Goal: Participate in discussion: Engage in conversation with other users on a specific topic

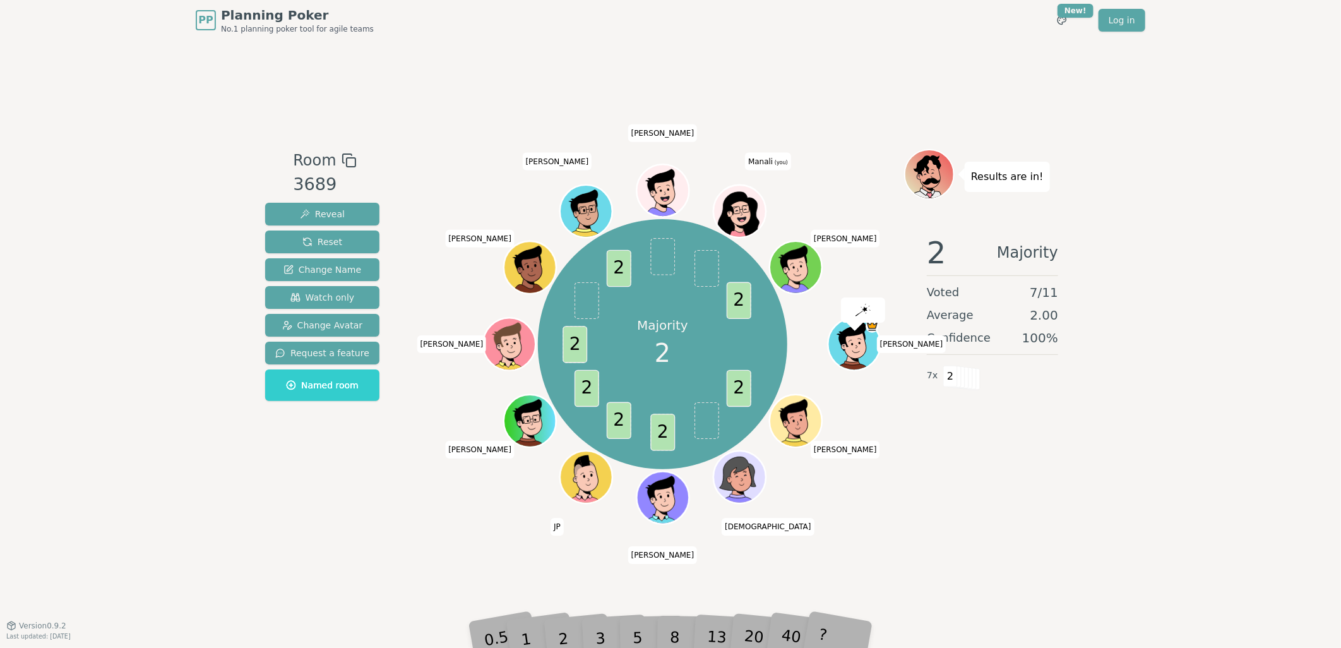
click at [557, 629] on div "1" at bounding box center [538, 619] width 44 height 49
click at [565, 639] on div "2" at bounding box center [576, 618] width 42 height 47
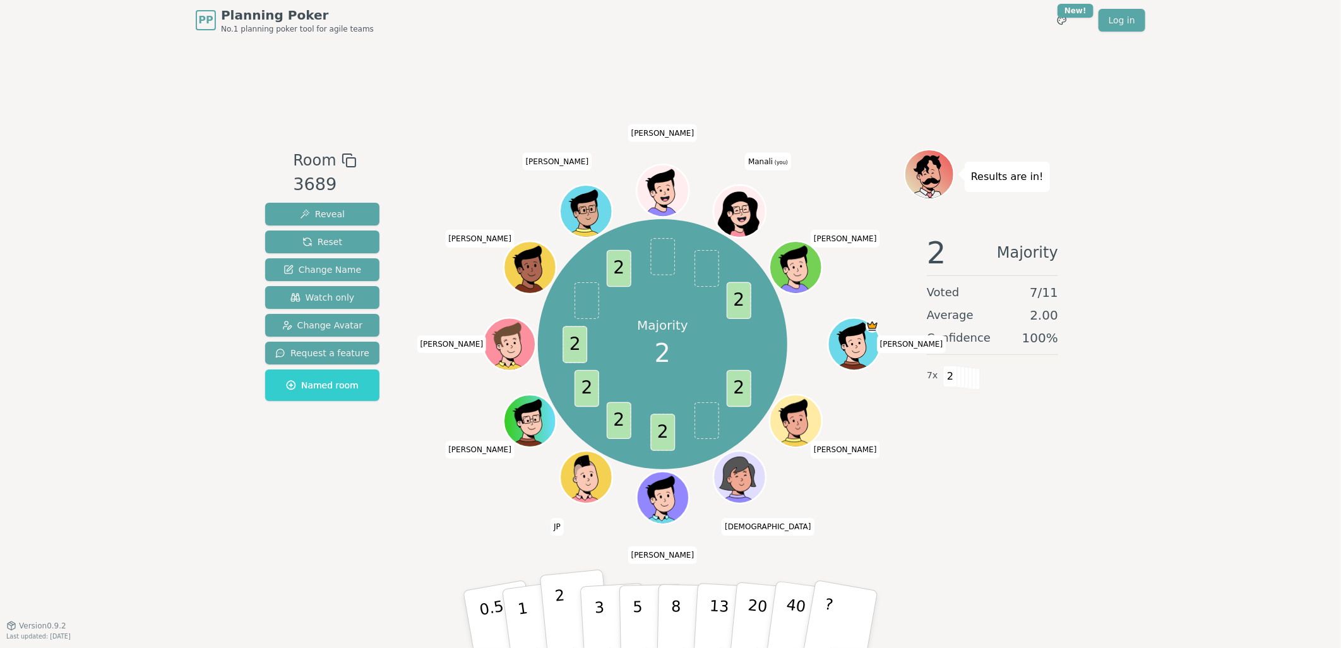
click at [564, 629] on p "2" at bounding box center [562, 621] width 16 height 69
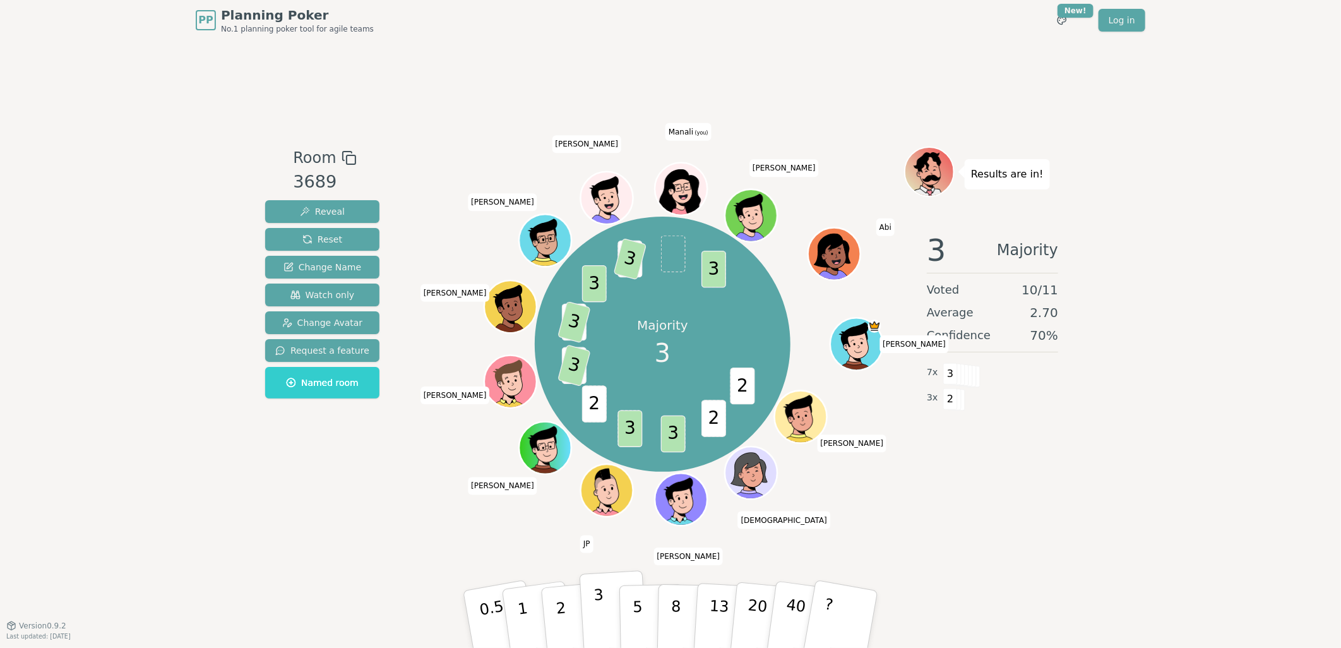
click at [596, 611] on p "3" at bounding box center [601, 620] width 14 height 69
click at [571, 616] on button "2" at bounding box center [576, 620] width 72 height 100
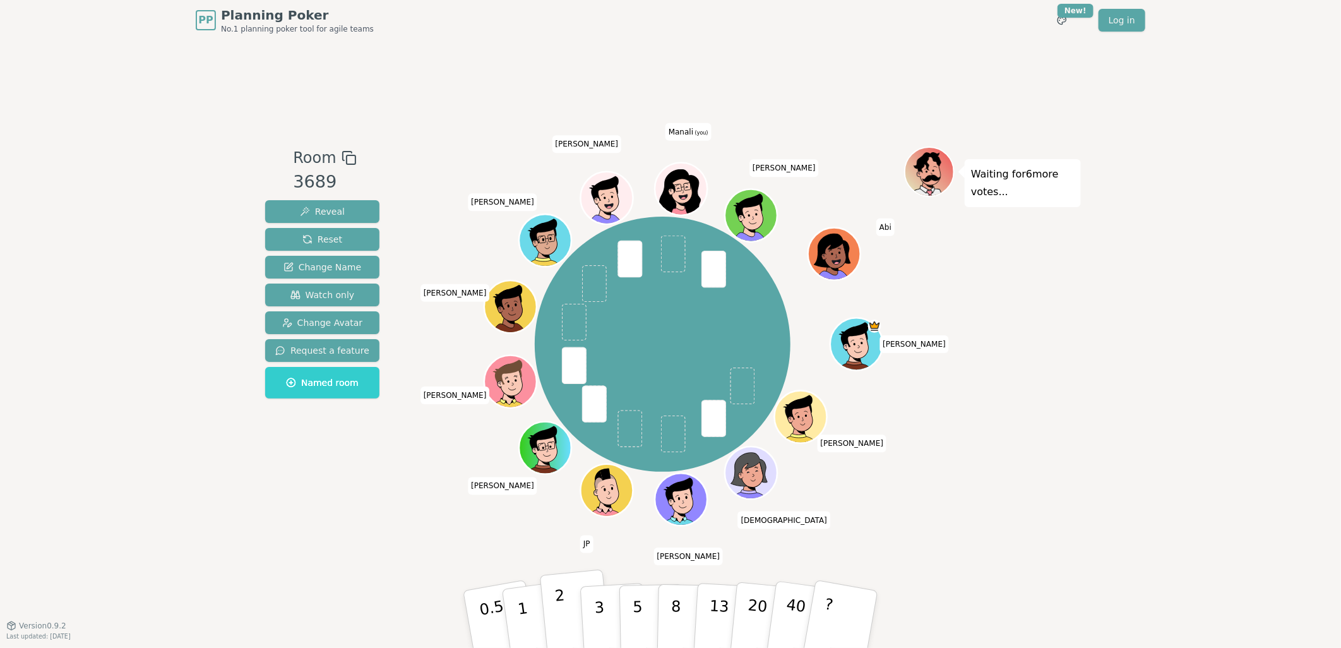
click at [563, 621] on p "2" at bounding box center [562, 621] width 16 height 69
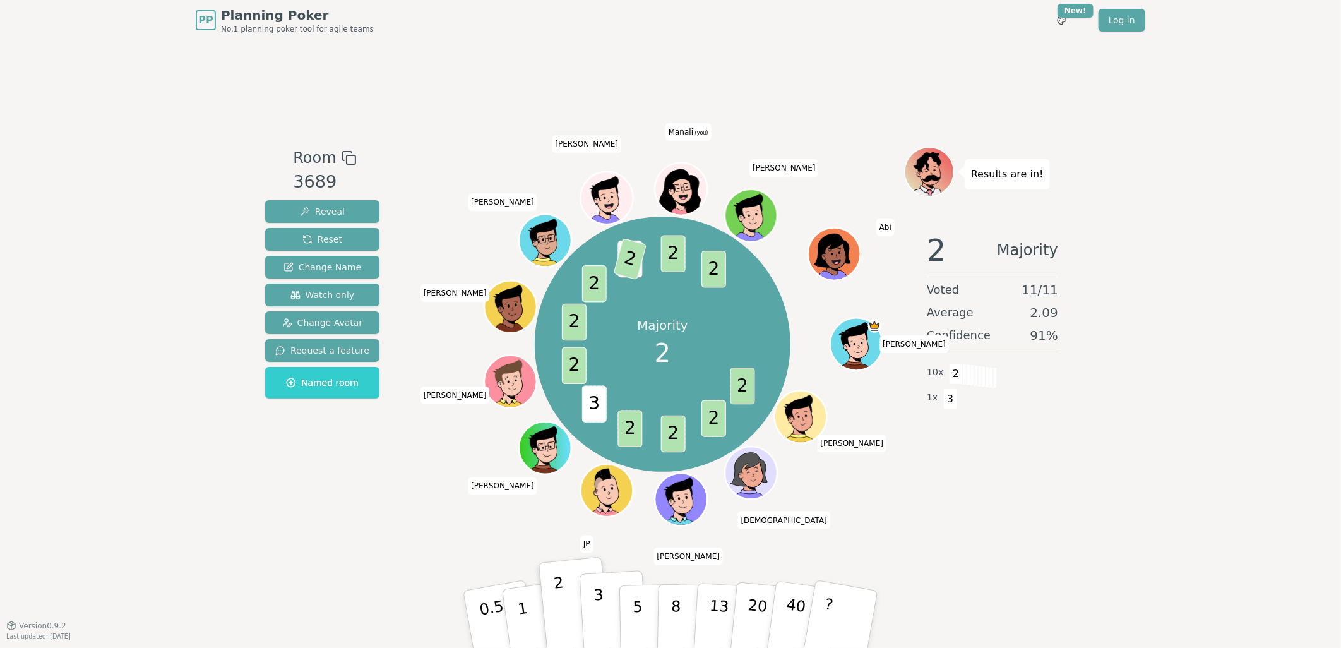
click at [597, 620] on p "3" at bounding box center [601, 620] width 14 height 69
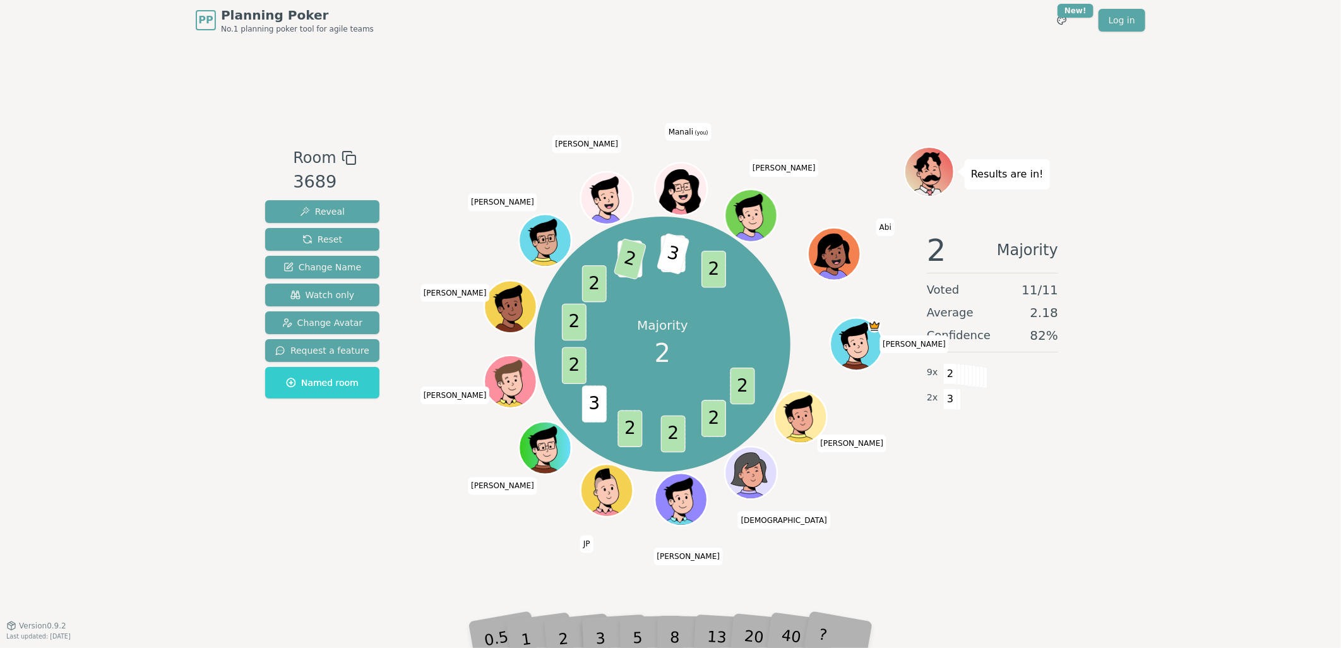
click at [554, 627] on div "1" at bounding box center [538, 619] width 44 height 49
click at [559, 635] on div "2" at bounding box center [576, 618] width 42 height 47
click at [563, 635] on div "2" at bounding box center [576, 618] width 42 height 47
click at [451, 516] on div "Majority 2 2 2 2 2 3 2 2 2 2 3 2 2 3 2 [PERSON_NAME] [PERSON_NAME] [PERSON_NAME…" at bounding box center [662, 344] width 483 height 350
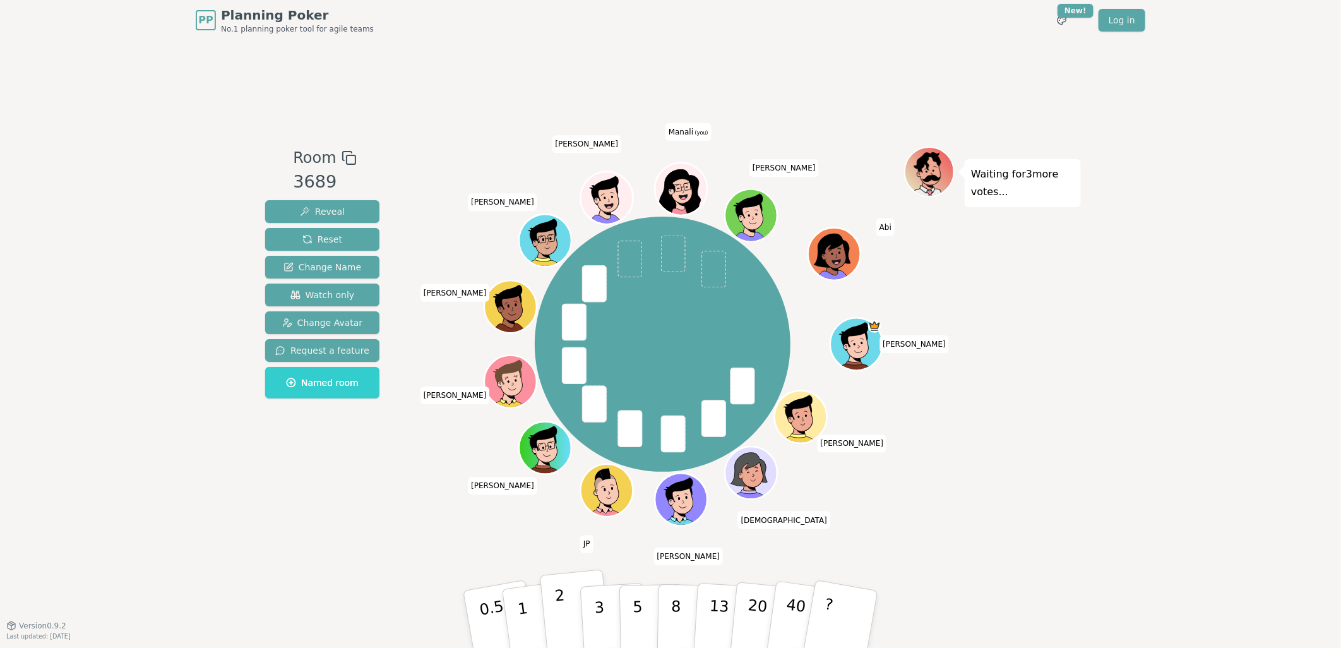
click at [563, 616] on p "2" at bounding box center [562, 621] width 16 height 69
click at [604, 624] on button "3" at bounding box center [614, 619] width 69 height 98
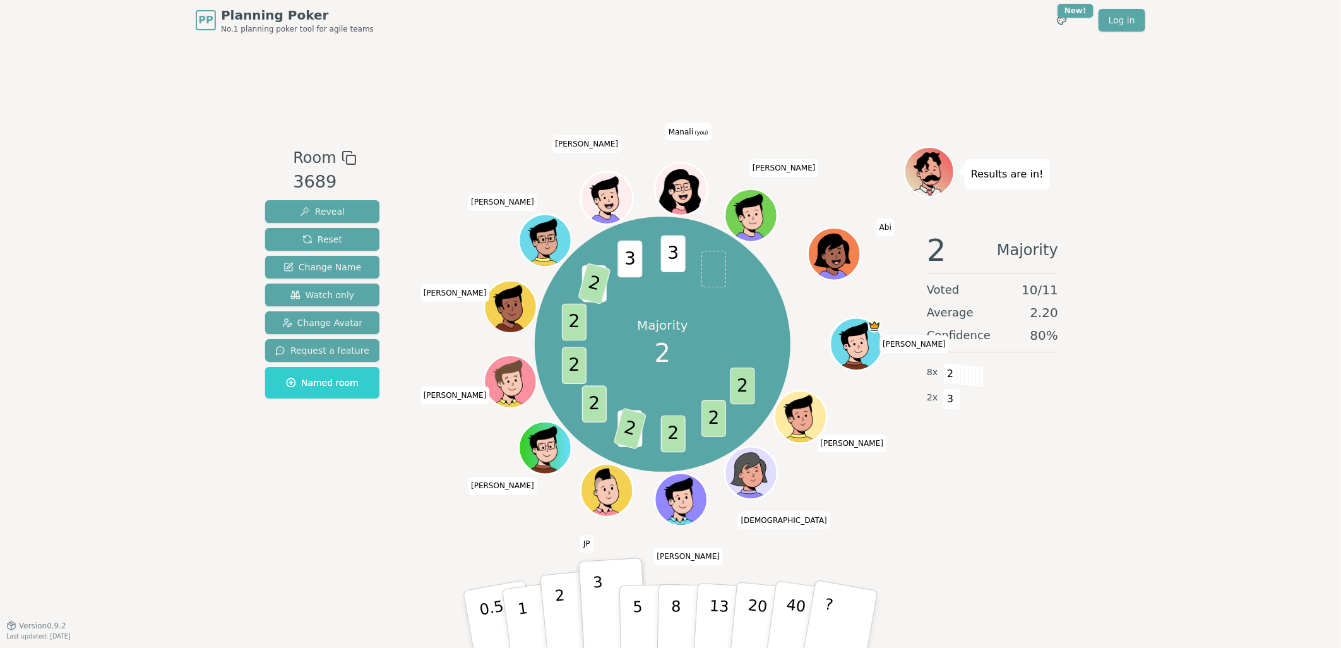
click at [554, 601] on button "2" at bounding box center [576, 620] width 72 height 100
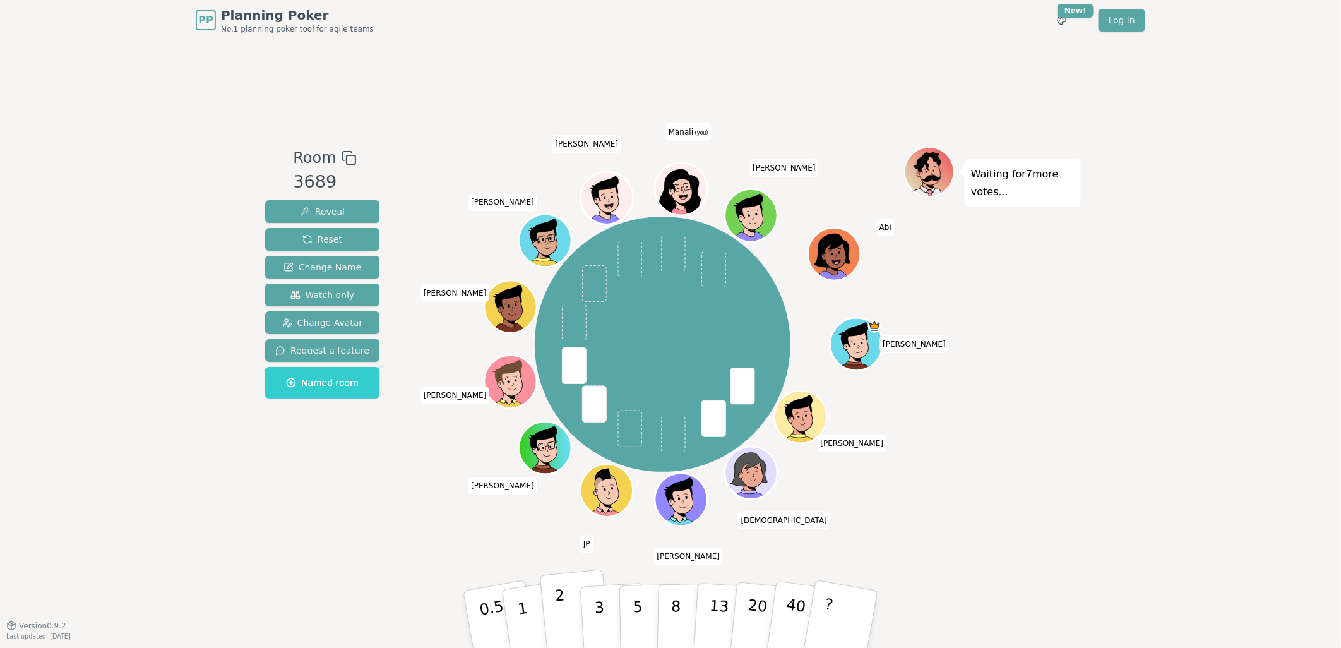
click at [566, 613] on button "2" at bounding box center [576, 620] width 72 height 100
click at [563, 632] on p "2" at bounding box center [562, 621] width 16 height 69
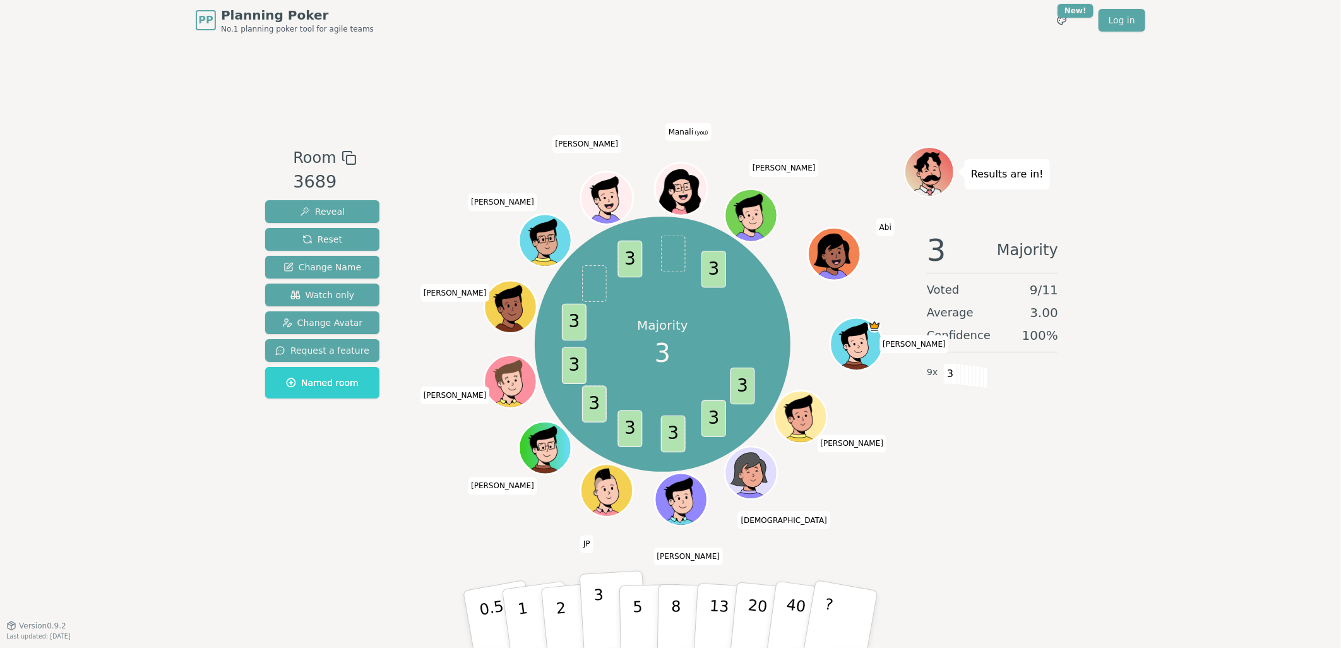
click at [608, 600] on button "3" at bounding box center [614, 619] width 69 height 98
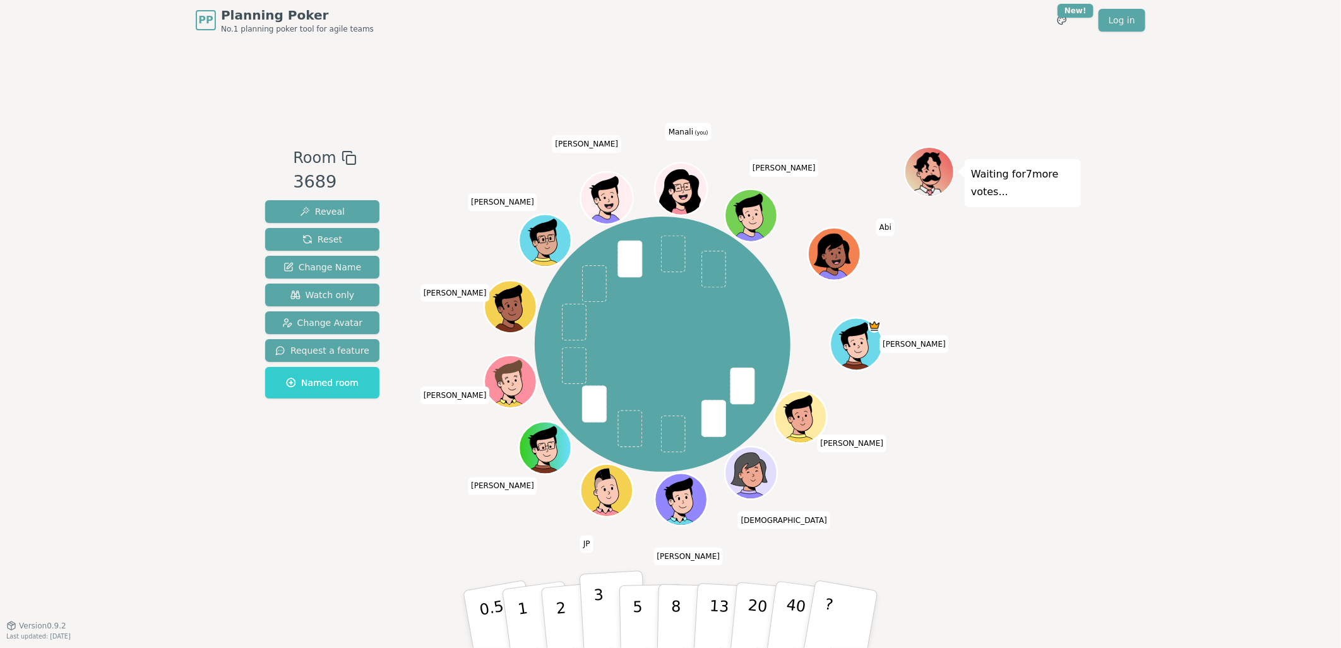
click at [602, 611] on p "3" at bounding box center [601, 620] width 14 height 69
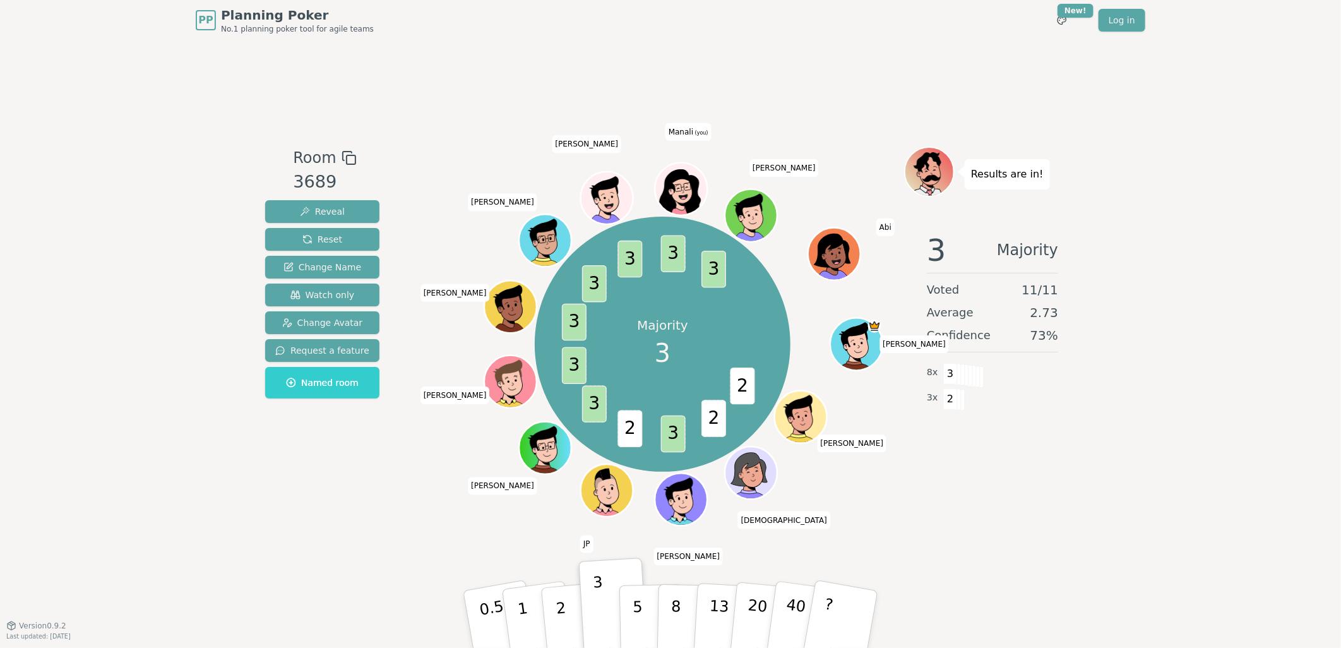
click at [386, 499] on div "Room 3689 Reveal Reset Change Name Watch only Change Avatar Request a feature N…" at bounding box center [670, 332] width 821 height 373
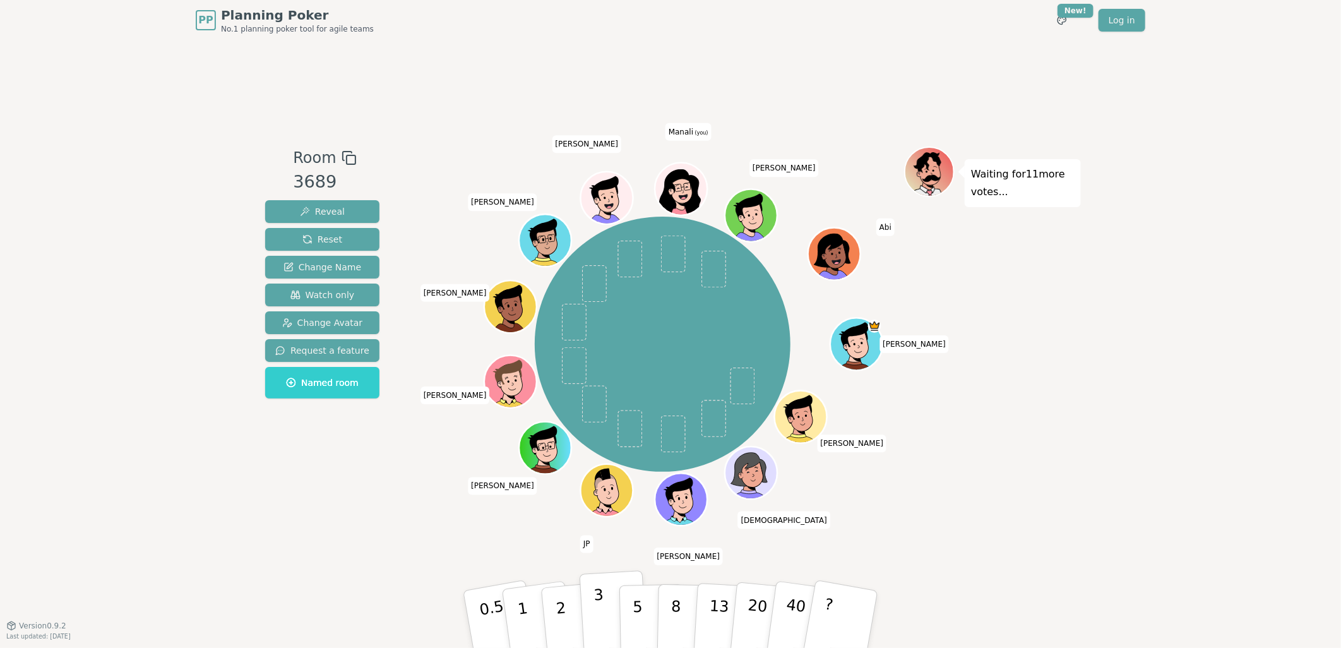
click at [603, 625] on p "3" at bounding box center [601, 620] width 14 height 69
click at [564, 626] on p "2" at bounding box center [562, 621] width 16 height 69
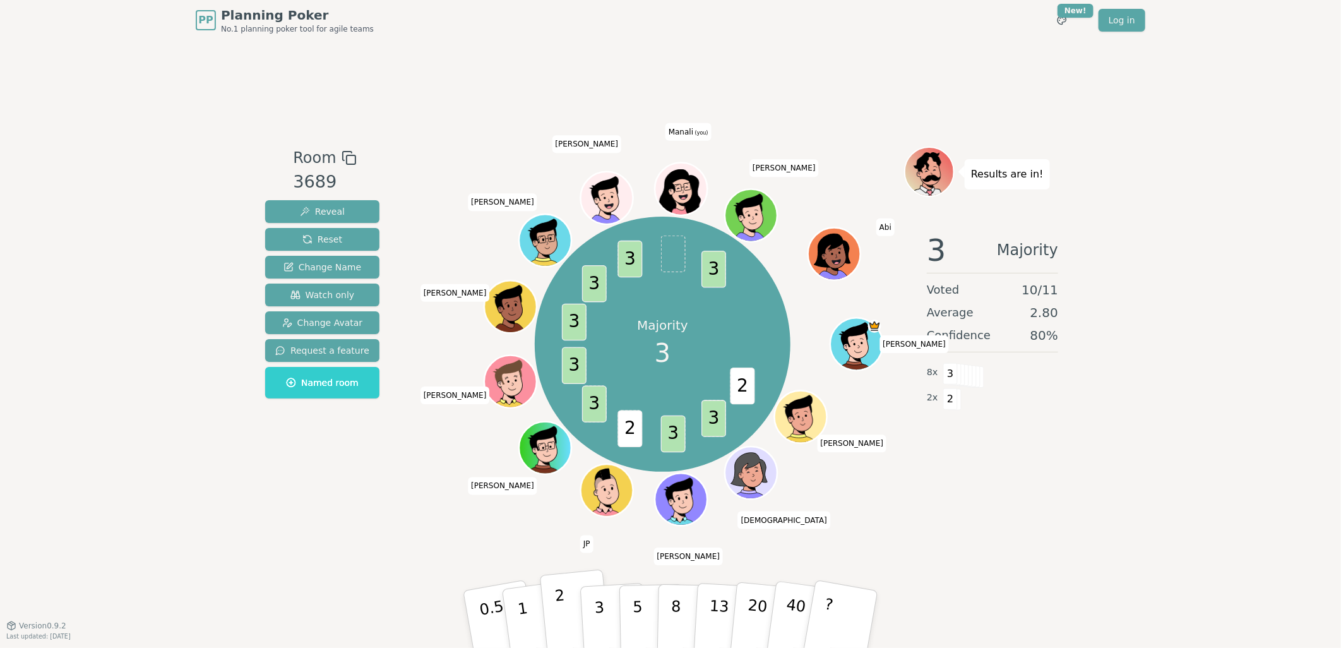
click at [570, 620] on button "2" at bounding box center [576, 620] width 72 height 100
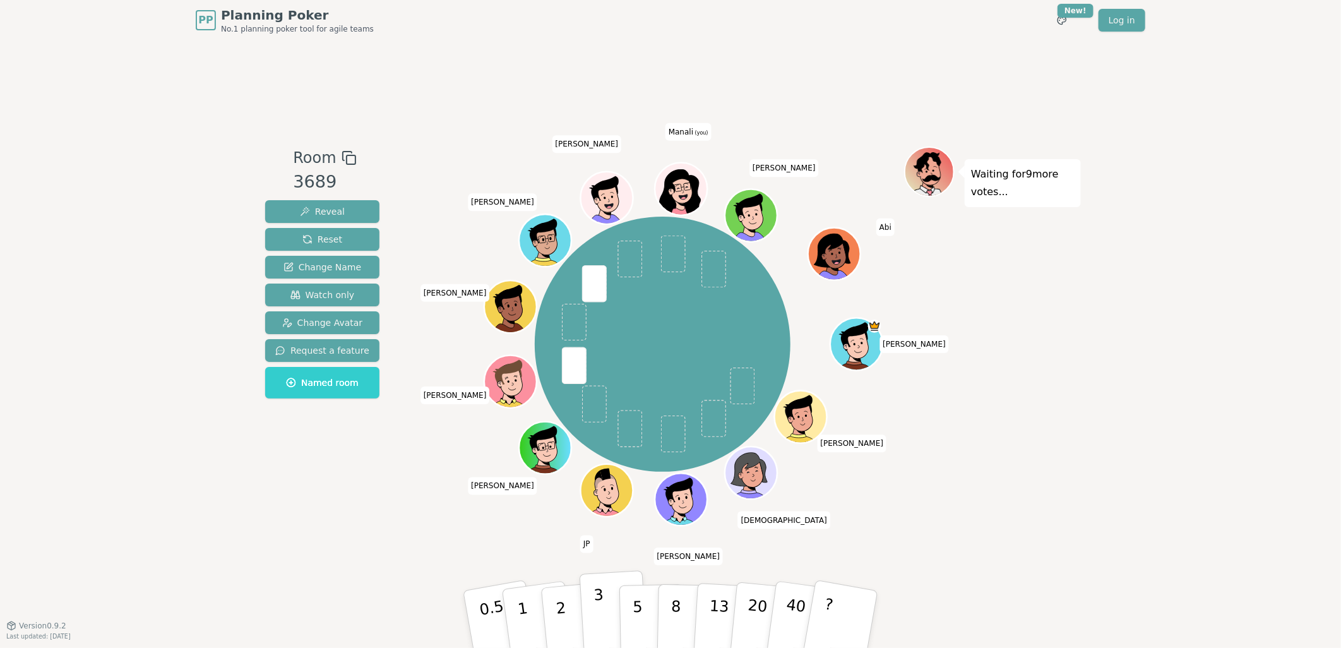
click at [594, 601] on p "3" at bounding box center [601, 620] width 14 height 69
click at [594, 613] on button "3" at bounding box center [614, 619] width 69 height 98
click at [1169, 378] on div "PP Planning Poker No.1 planning poker tool for agile teams Toggle theme New! Lo…" at bounding box center [670, 324] width 1341 height 648
click at [636, 600] on p "5" at bounding box center [638, 619] width 11 height 68
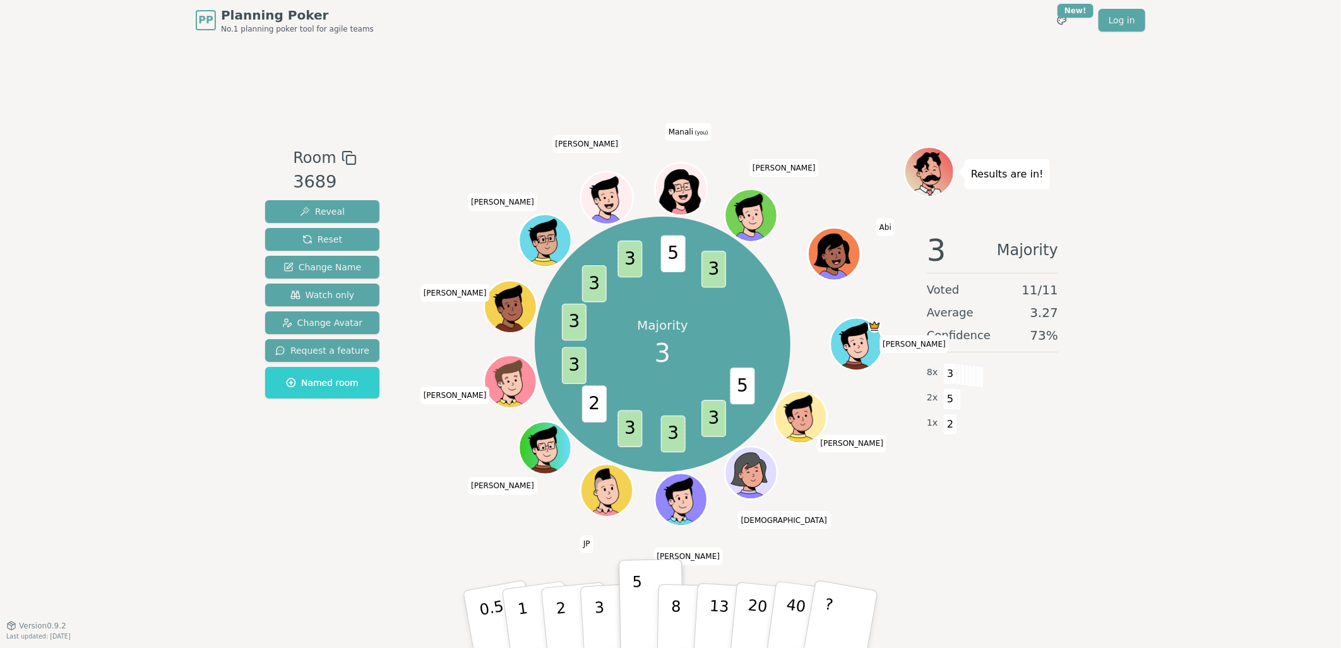
click at [484, 546] on div "Room 3689 Reveal Reset Change Name Watch only Change Avatar Request a feature N…" at bounding box center [670, 332] width 821 height 585
click at [595, 621] on button "3" at bounding box center [614, 619] width 69 height 98
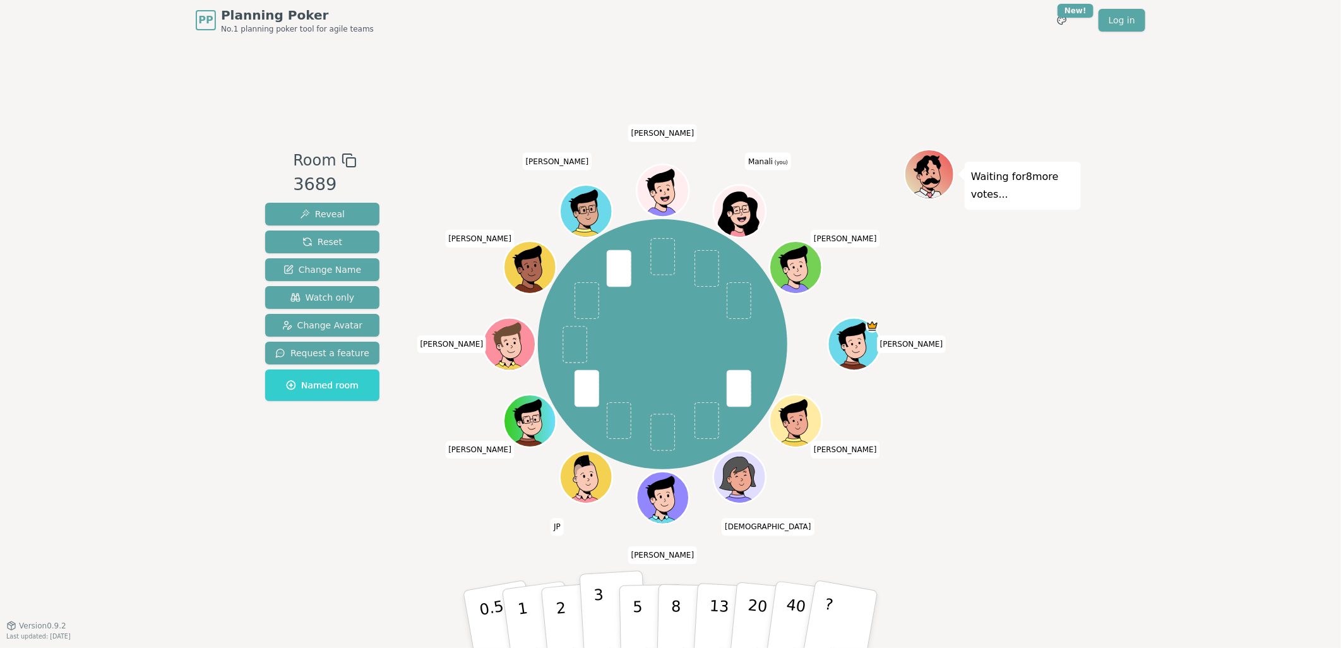
click at [604, 617] on button "3" at bounding box center [614, 619] width 69 height 98
click at [550, 619] on button "2" at bounding box center [576, 620] width 72 height 100
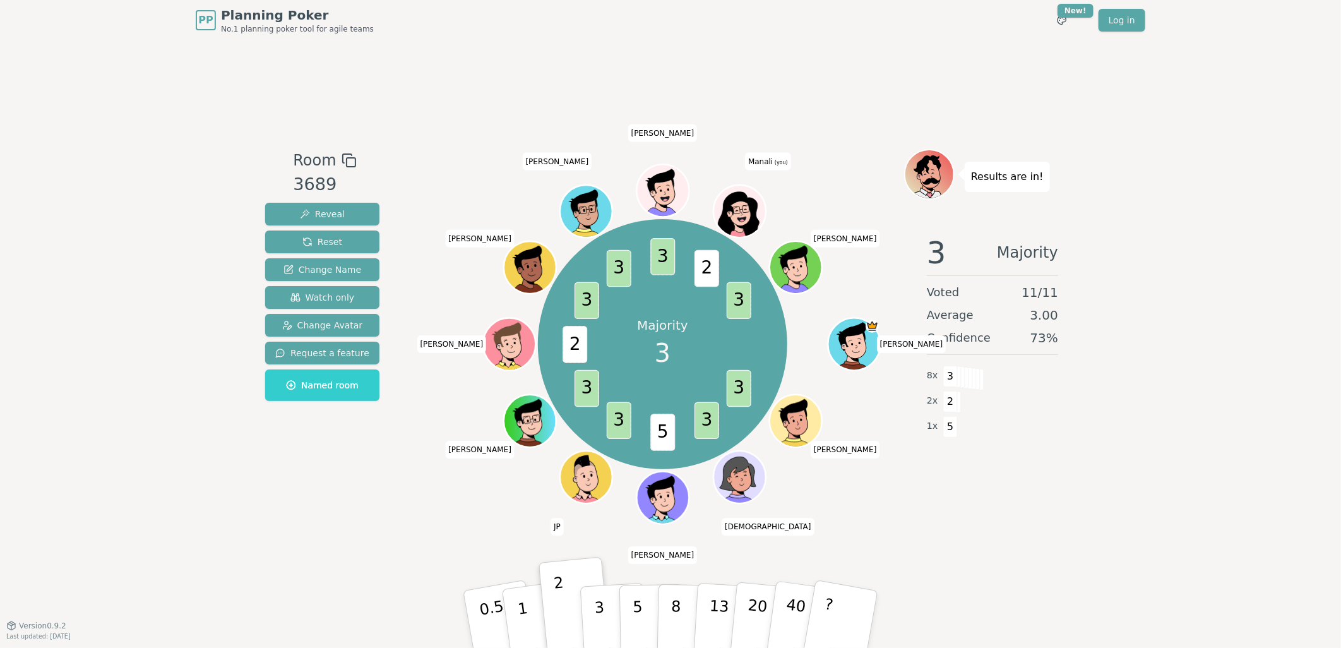
click at [739, 218] on icon at bounding box center [741, 220] width 9 height 6
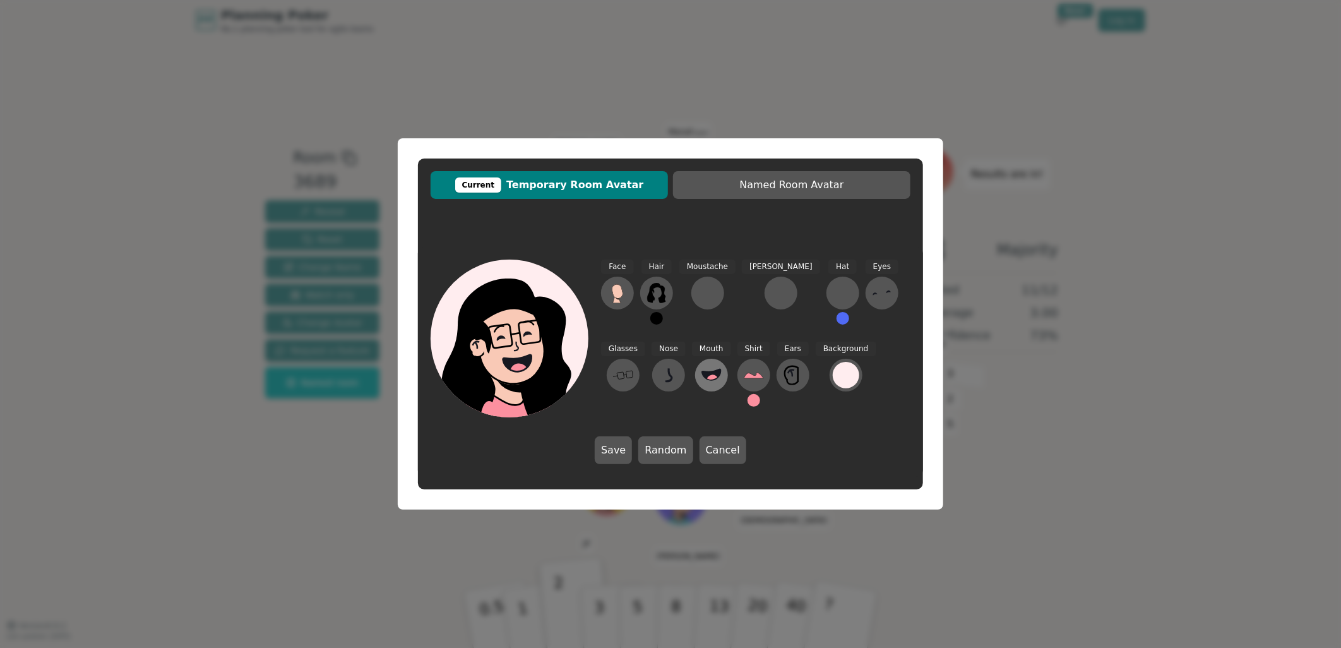
click at [702, 371] on icon at bounding box center [711, 374] width 19 height 11
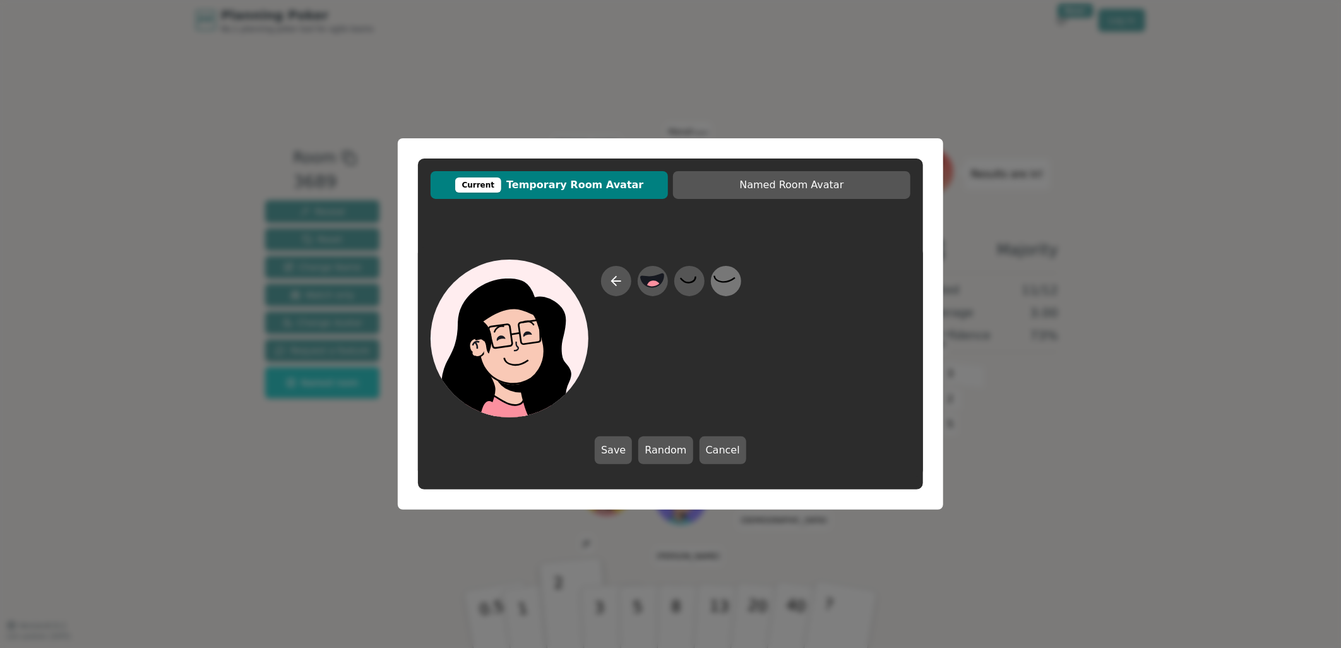
click at [717, 279] on icon at bounding box center [725, 279] width 21 height 6
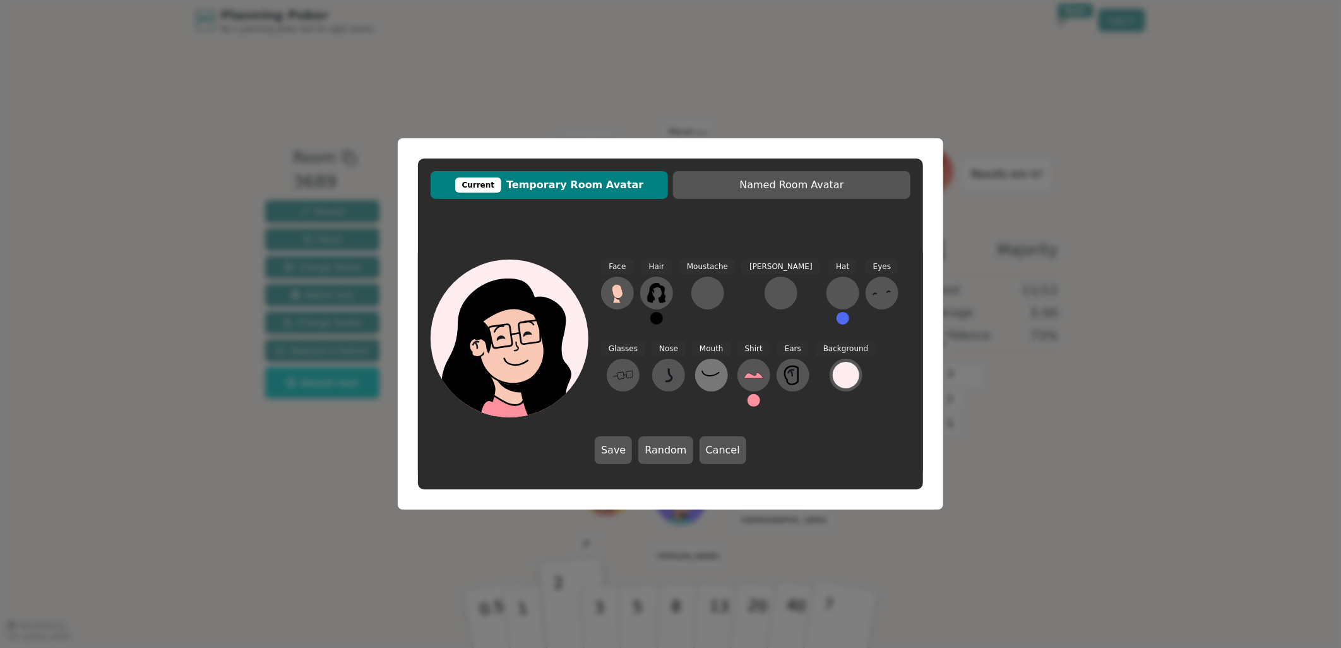
click at [701, 378] on icon at bounding box center [711, 375] width 20 height 20
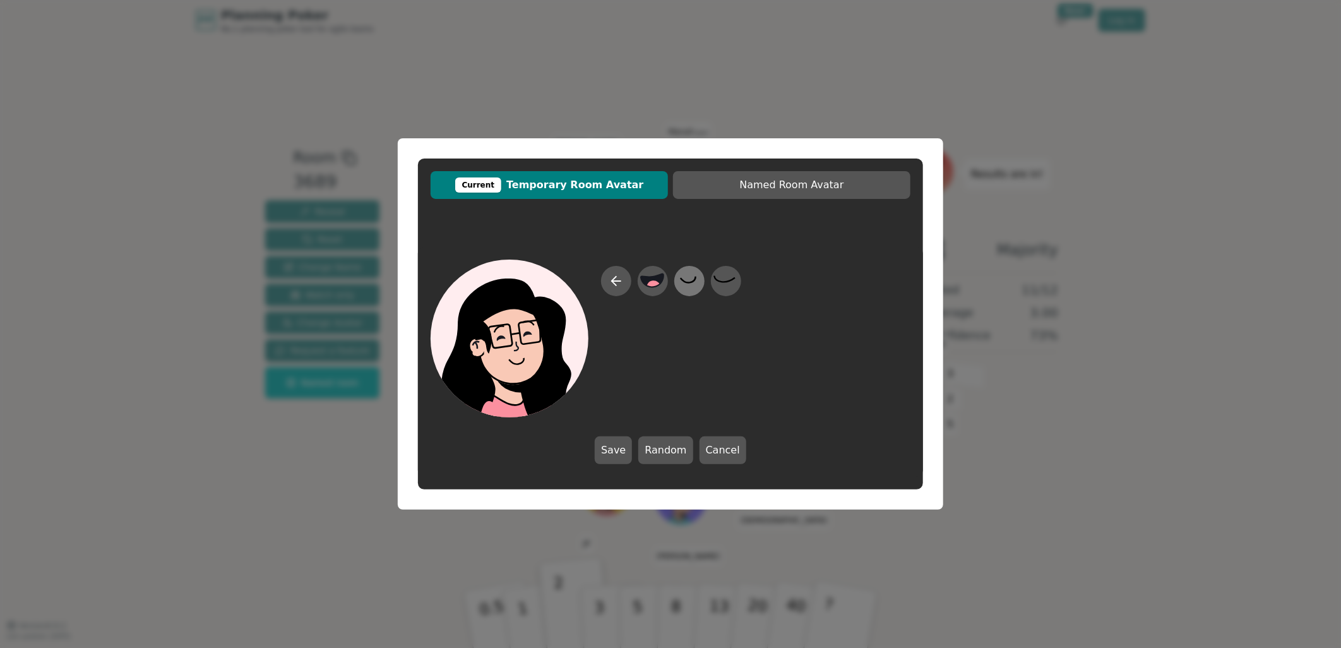
click at [686, 273] on icon at bounding box center [689, 281] width 25 height 28
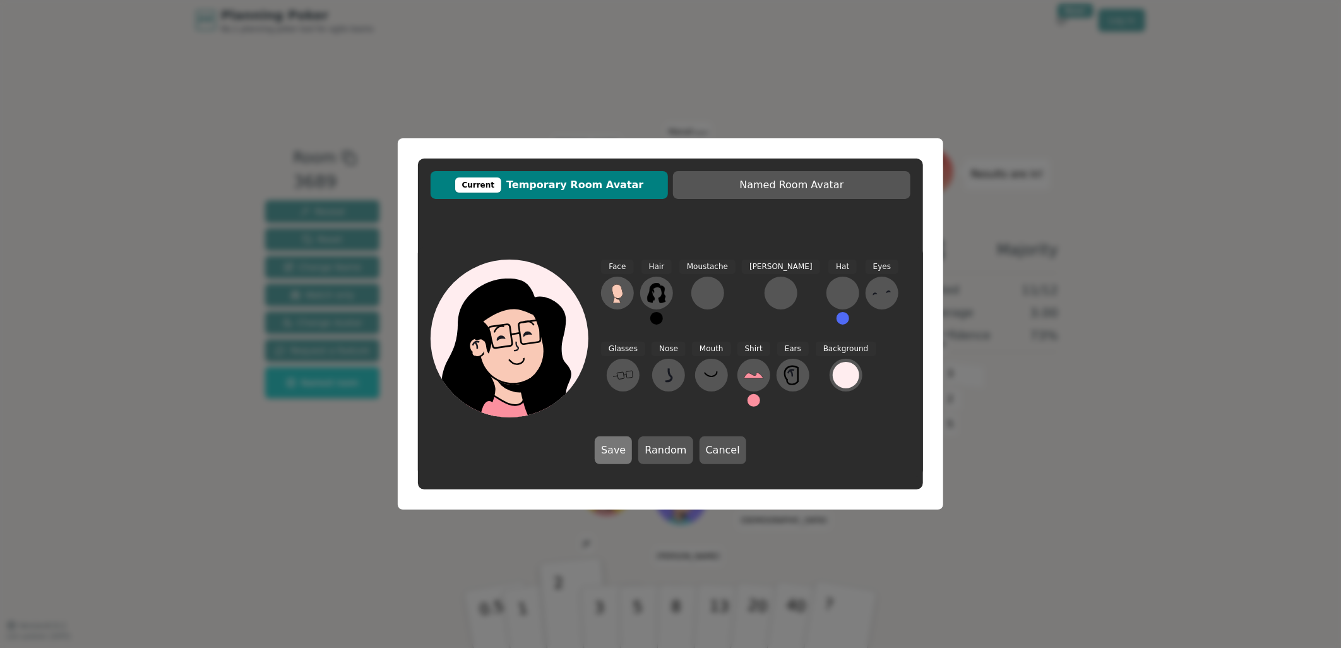
click at [606, 455] on button "Save" at bounding box center [613, 450] width 37 height 28
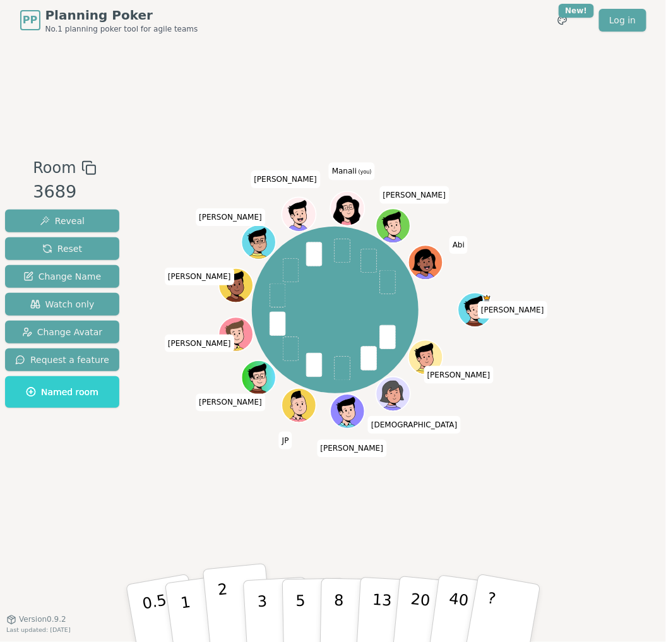
click at [218, 608] on button "2" at bounding box center [238, 614] width 72 height 100
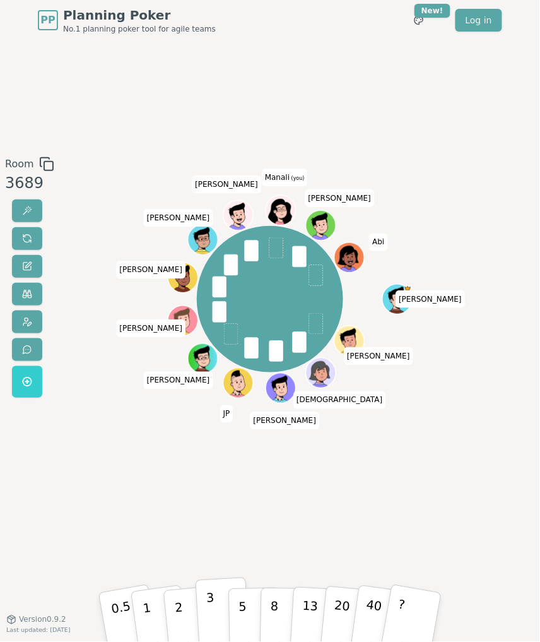
click at [210, 608] on p "3" at bounding box center [211, 618] width 11 height 56
click at [81, 434] on div "Room 3689 2 3 3 2 2 3 2 2 2 3 3 [PERSON_NAME] [PERSON_NAME] [PERSON_NAME] [PERS…" at bounding box center [270, 330] width 540 height 347
click at [210, 617] on p "3" at bounding box center [211, 618] width 11 height 56
click at [208, 612] on p "3" at bounding box center [211, 618] width 11 height 56
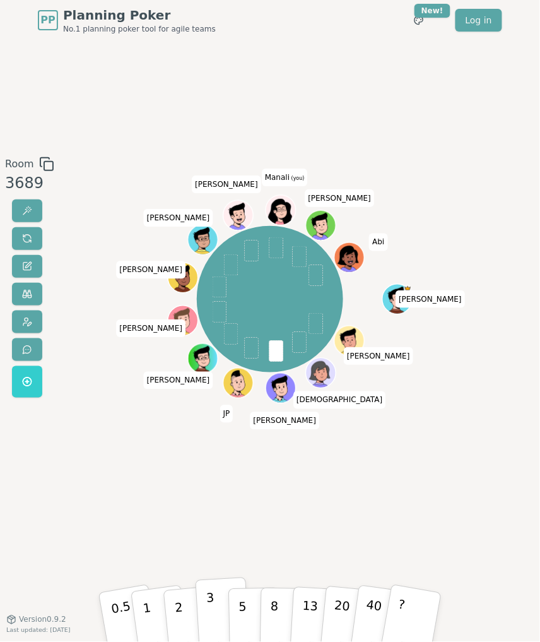
click at [207, 609] on p "3" at bounding box center [211, 618] width 11 height 56
click at [246, 616] on p "5" at bounding box center [243, 617] width 9 height 56
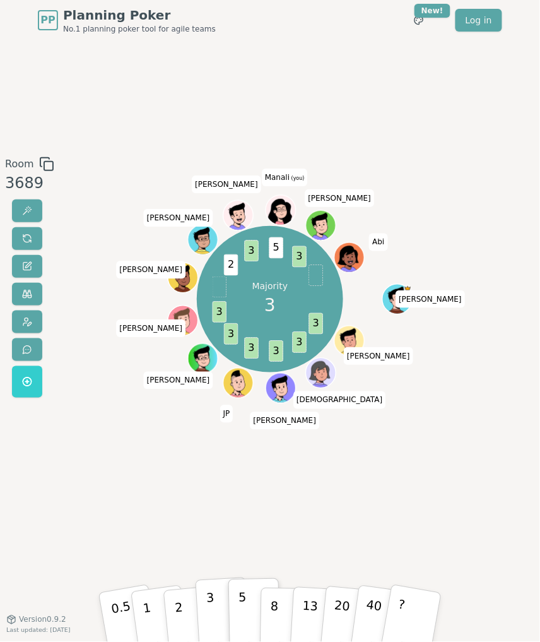
click at [211, 626] on p "3" at bounding box center [211, 618] width 11 height 56
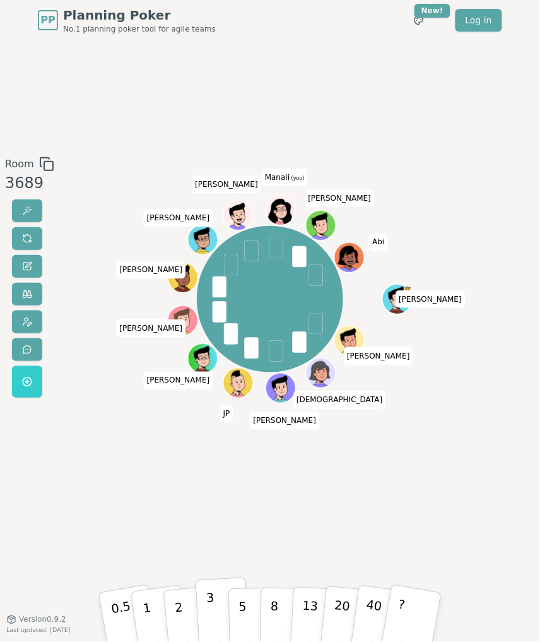
click at [200, 614] on button "3" at bounding box center [223, 617] width 55 height 78
